Goal: Navigation & Orientation: Go to known website

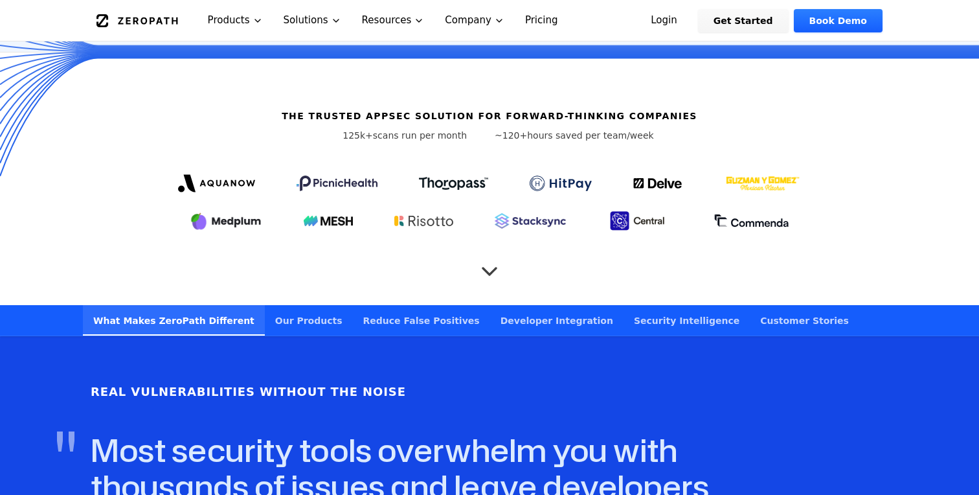
scroll to position [388, 0]
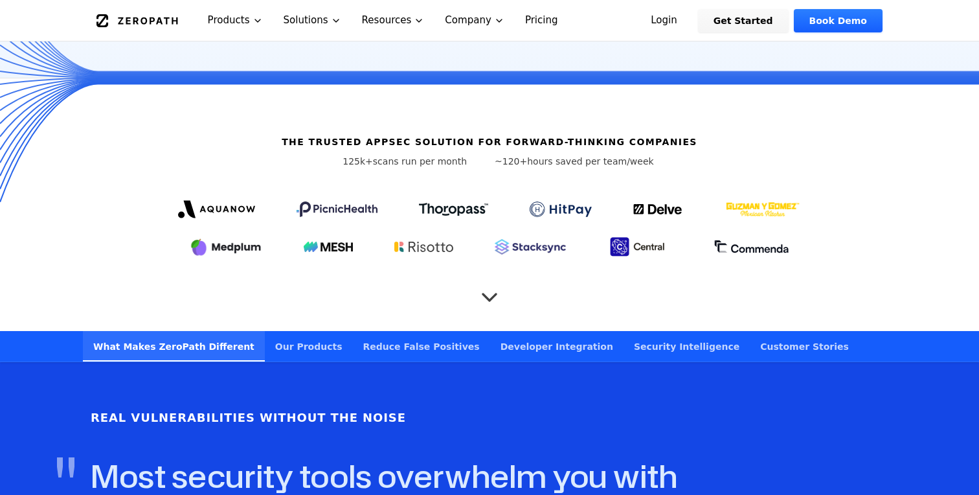
click at [498, 278] on icon "Scroll to next section" at bounding box center [490, 291] width 26 height 26
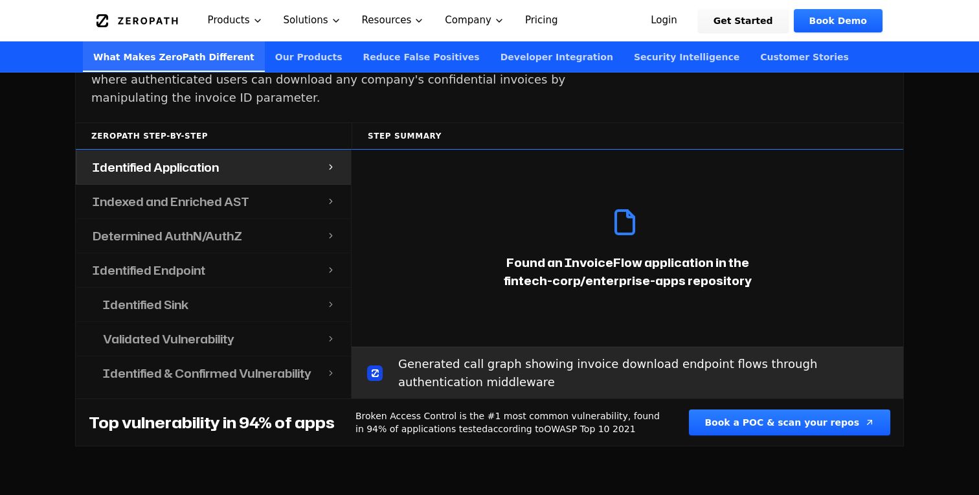
scroll to position [1470, 0]
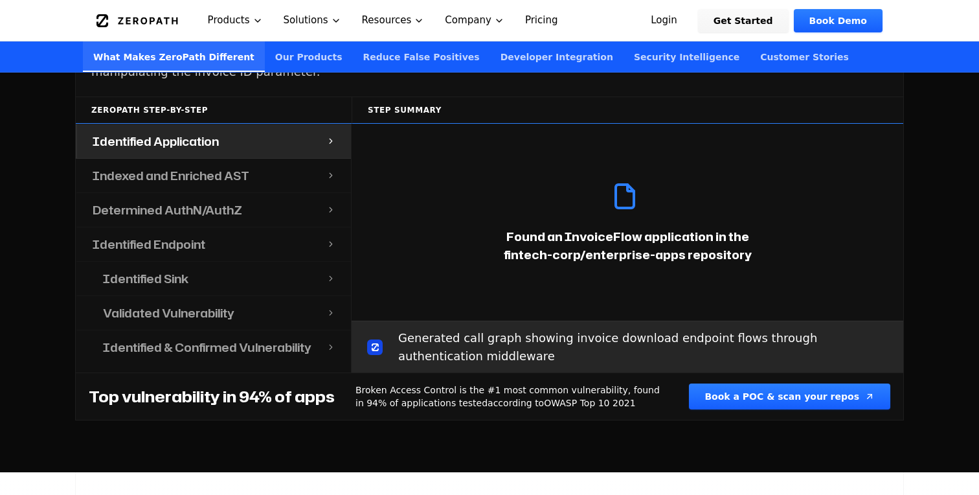
click at [690, 21] on link "Login" at bounding box center [664, 20] width 58 height 23
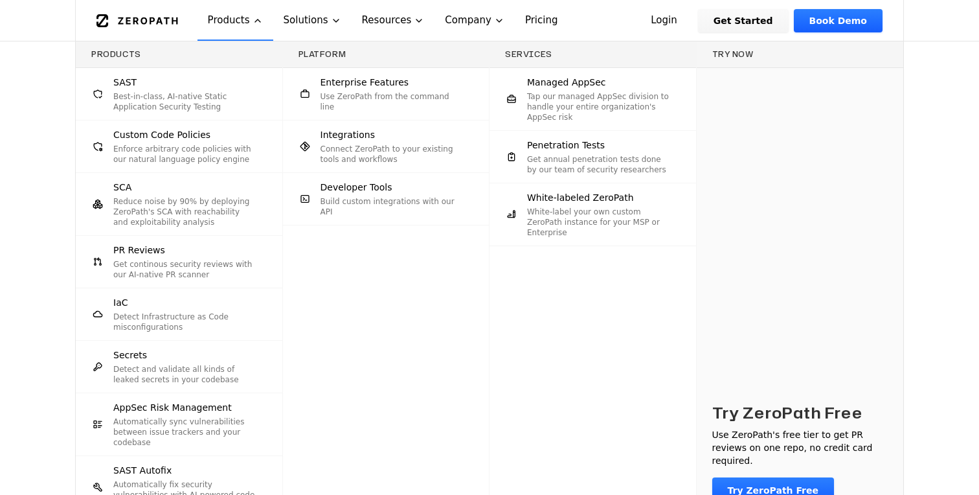
scroll to position [1470, 0]
